Goal: Navigation & Orientation: Find specific page/section

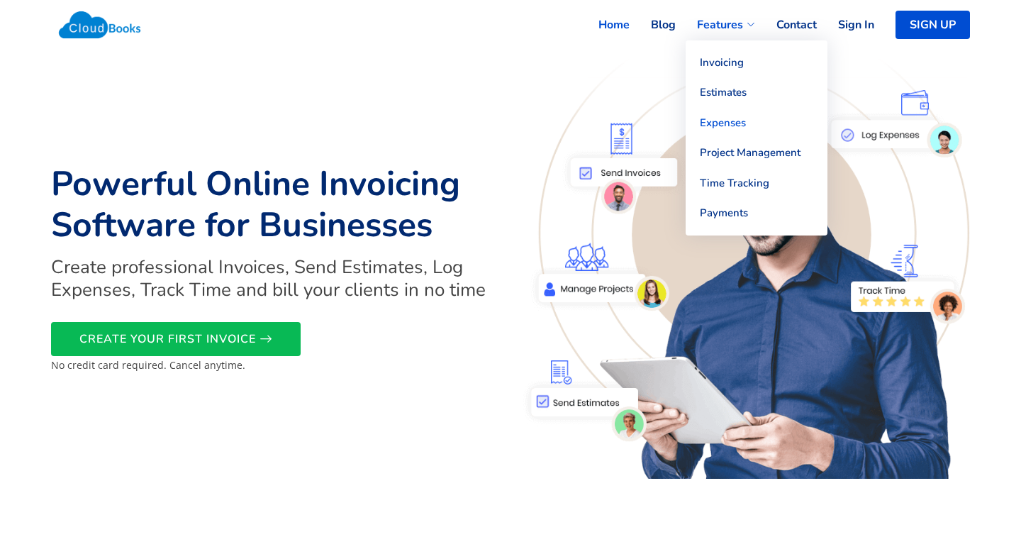
click at [718, 125] on link "Expenses" at bounding box center [757, 123] width 142 height 31
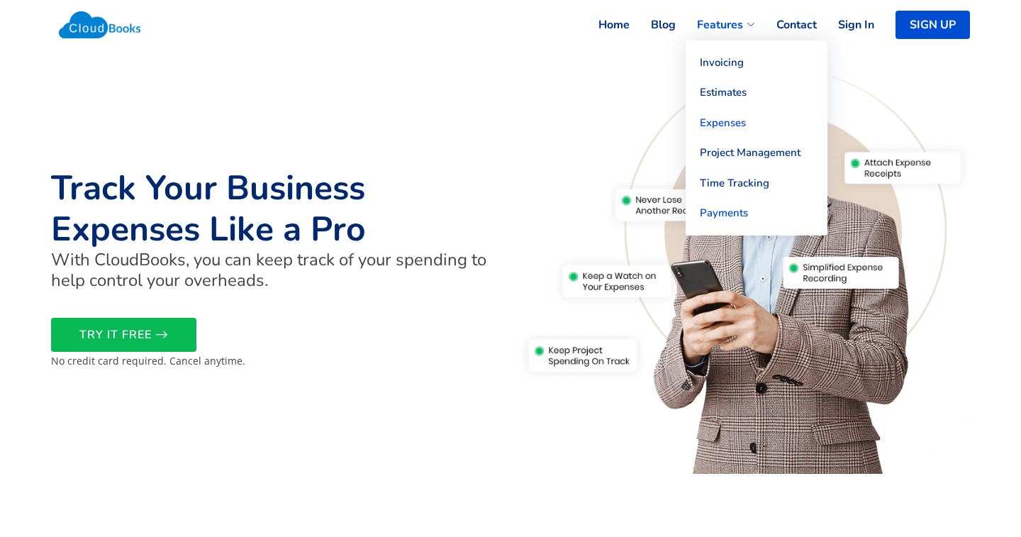
click at [704, 214] on link "Payments" at bounding box center [757, 213] width 142 height 31
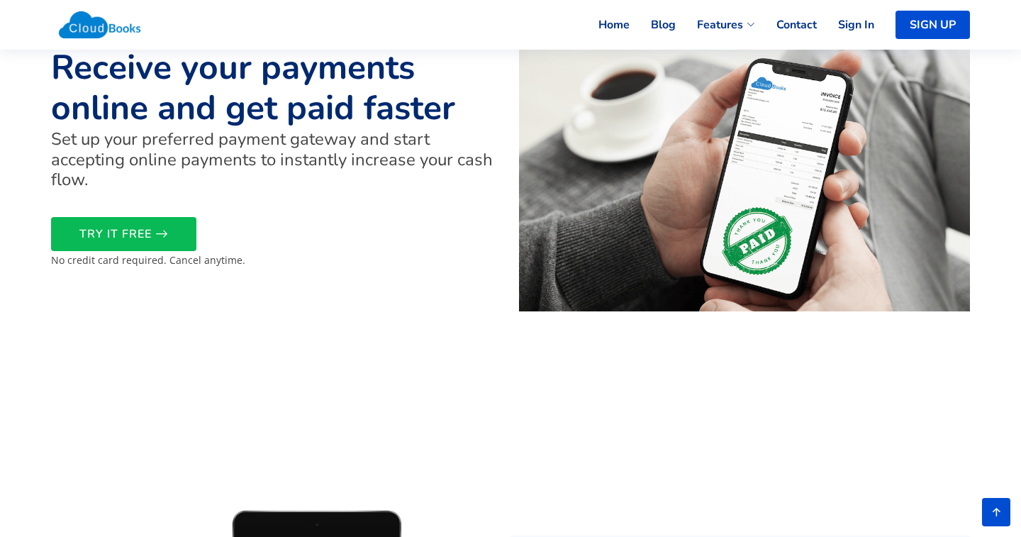
scroll to position [130, 0]
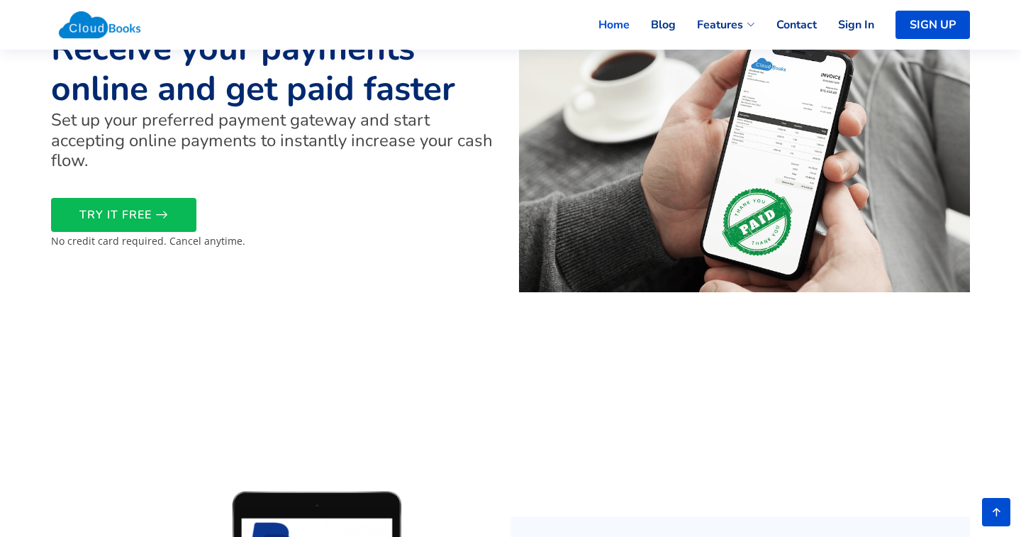
click at [613, 23] on link "Home" at bounding box center [603, 24] width 52 height 31
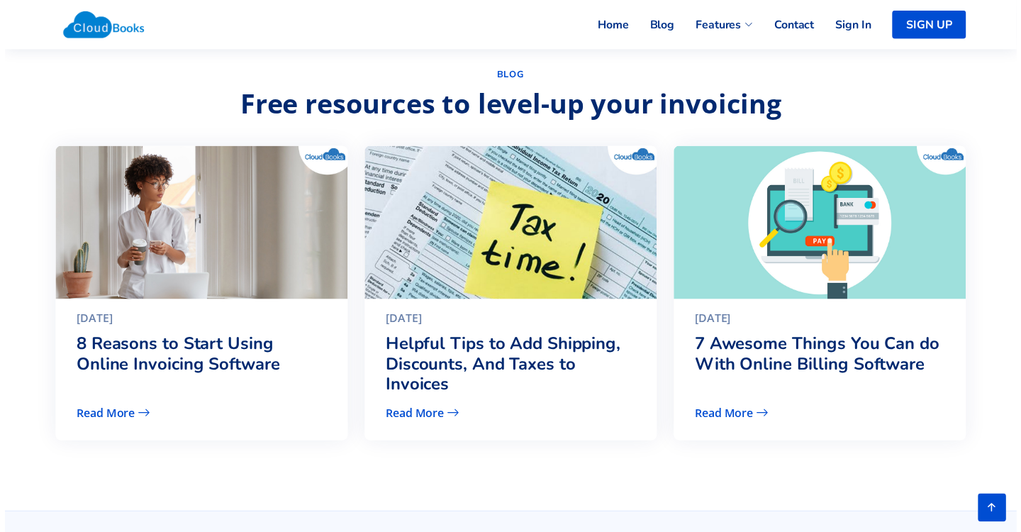
scroll to position [3025, 0]
